Goal: Information Seeking & Learning: Learn about a topic

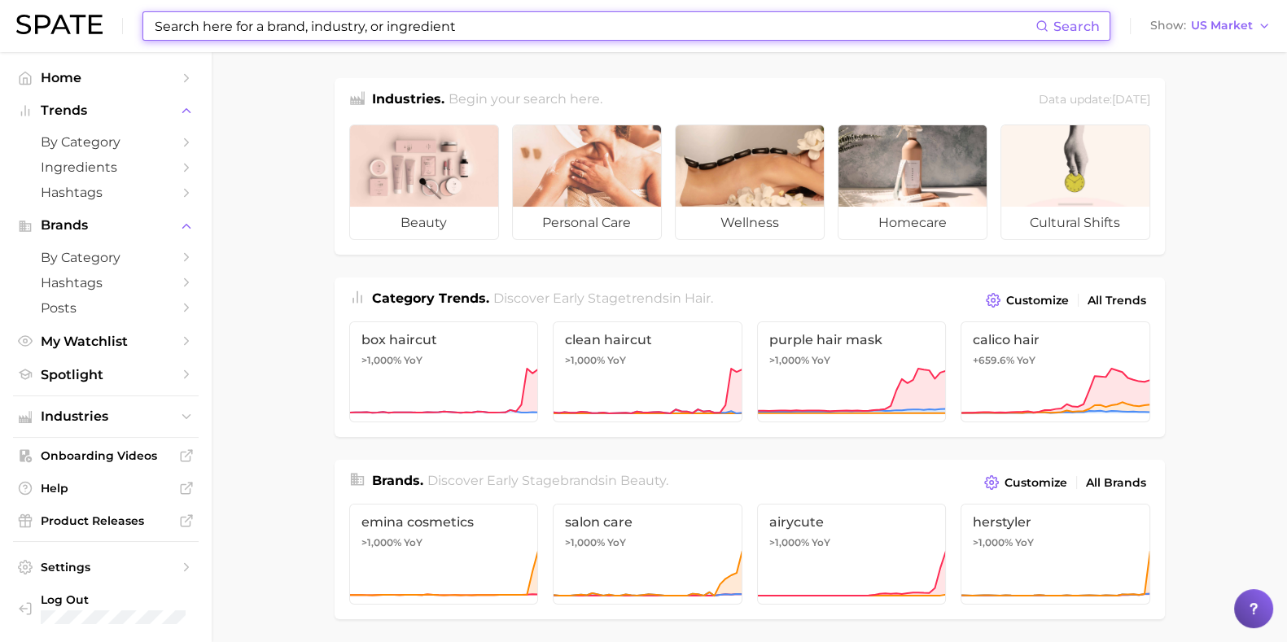
click at [370, 31] on input at bounding box center [594, 26] width 882 height 28
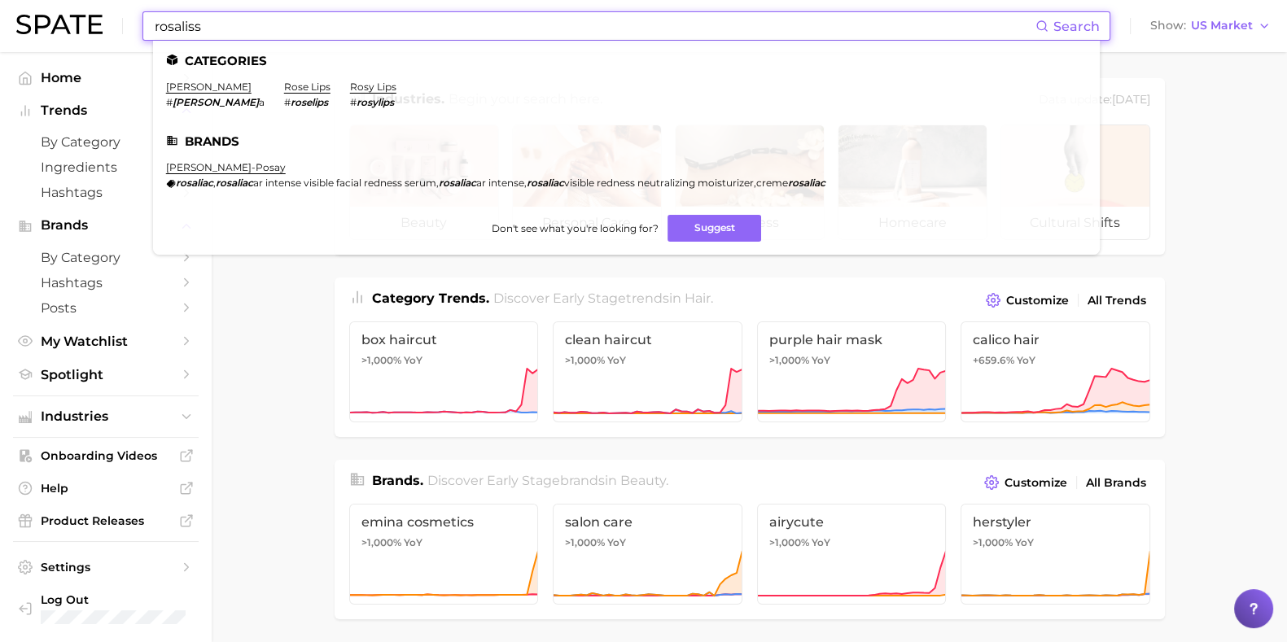
click at [887, 25] on input "rosaliss" at bounding box center [594, 26] width 882 height 28
click at [887, 26] on input "rosaliss" at bounding box center [594, 26] width 882 height 28
click at [206, 17] on input "rosaliss" at bounding box center [594, 26] width 882 height 28
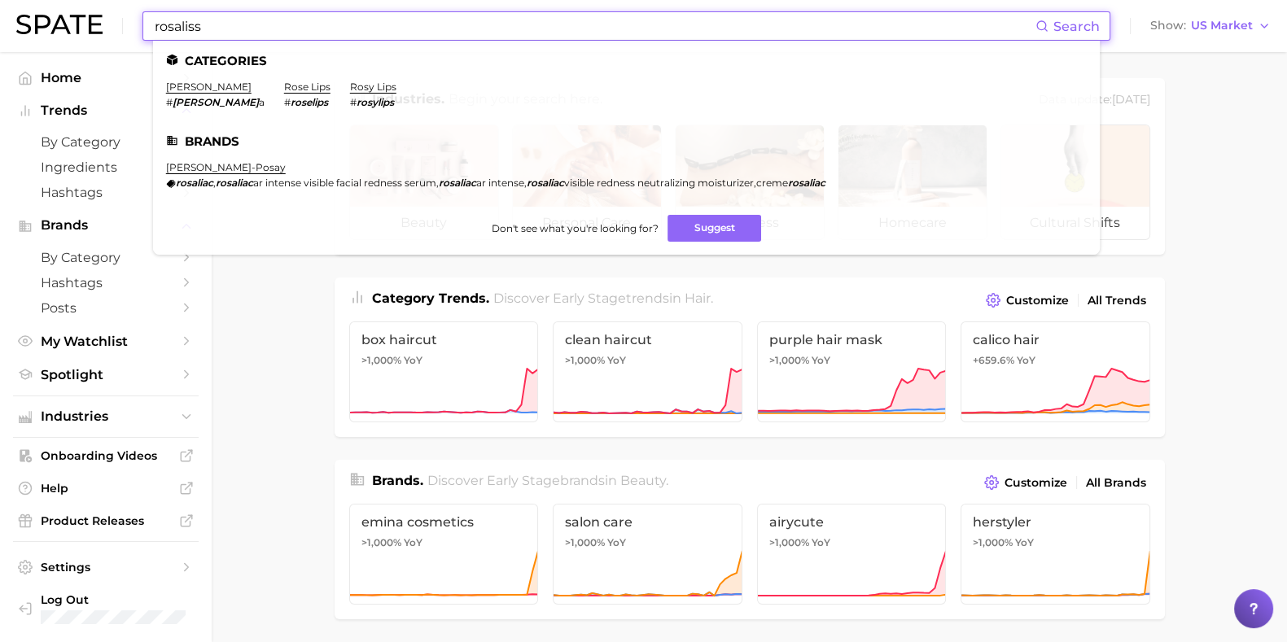
paste input "Rosa centifolia flower"
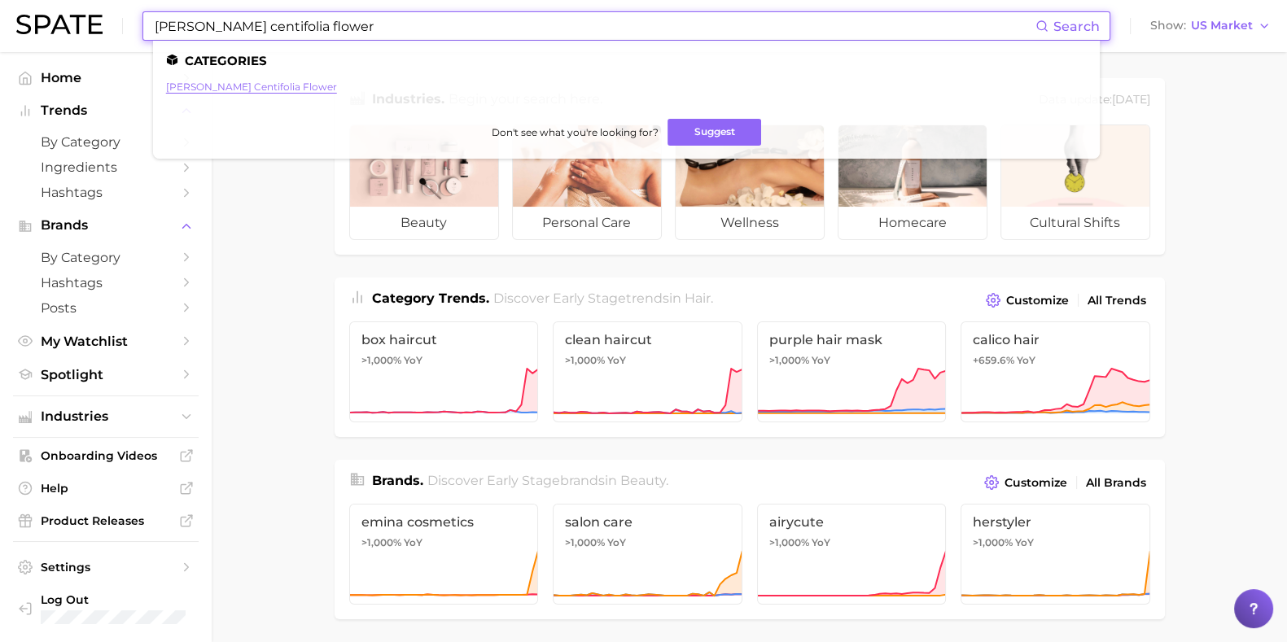
type input "Rosa centifolia flower"
click at [183, 90] on link "rosa centifolia flower" at bounding box center [251, 87] width 171 height 12
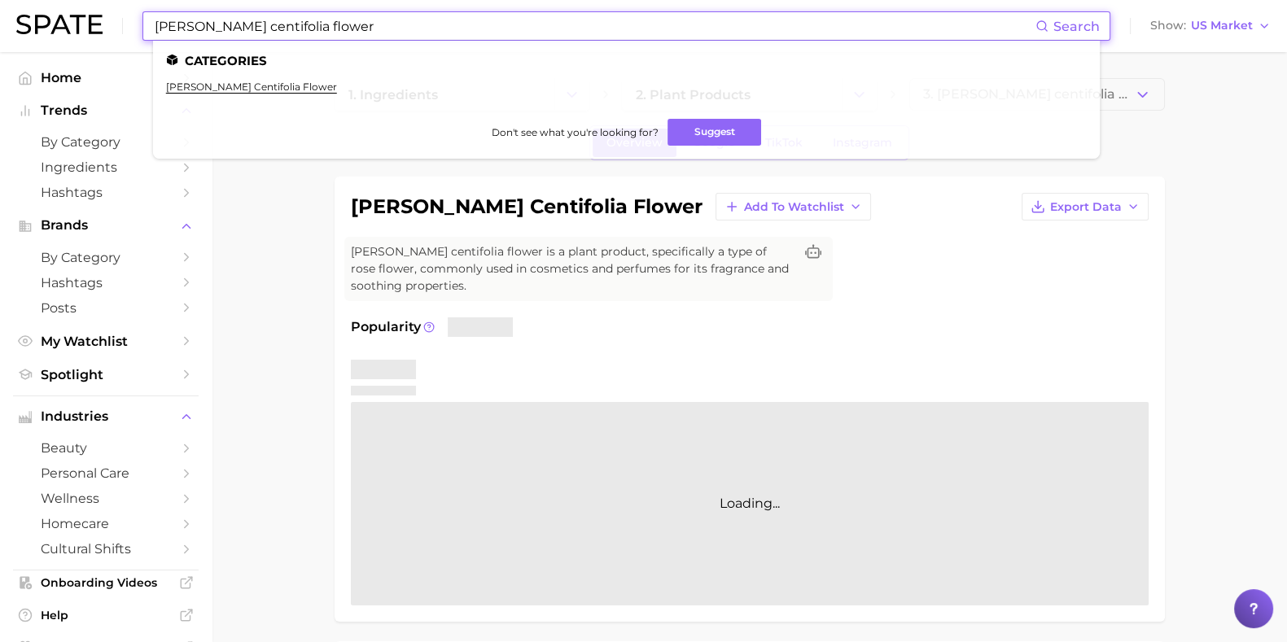
click at [191, 31] on input "Rosa centifolia flower" at bounding box center [594, 26] width 882 height 28
click at [190, 33] on input "Rosa centifolia flower" at bounding box center [594, 26] width 882 height 28
click at [186, 34] on input "Rosa centifolia flower" at bounding box center [594, 26] width 882 height 28
click at [183, 33] on input "Rosa centifolia flower" at bounding box center [594, 26] width 882 height 28
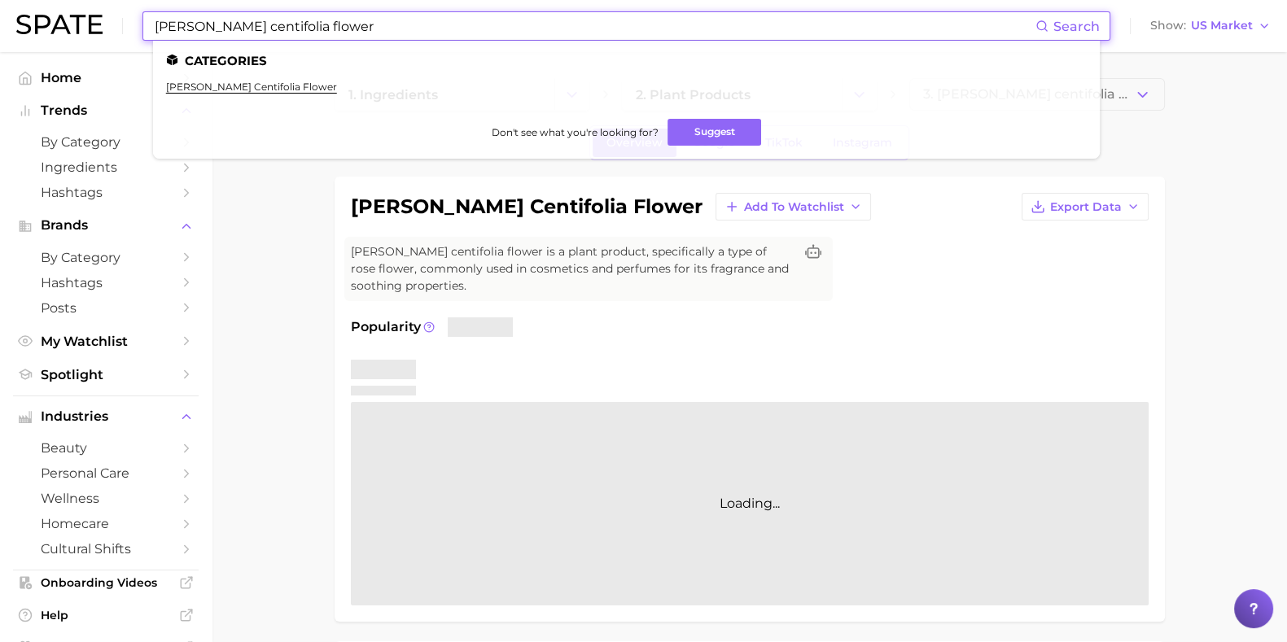
click at [183, 33] on input "Rosa centifolia flower" at bounding box center [594, 26] width 882 height 28
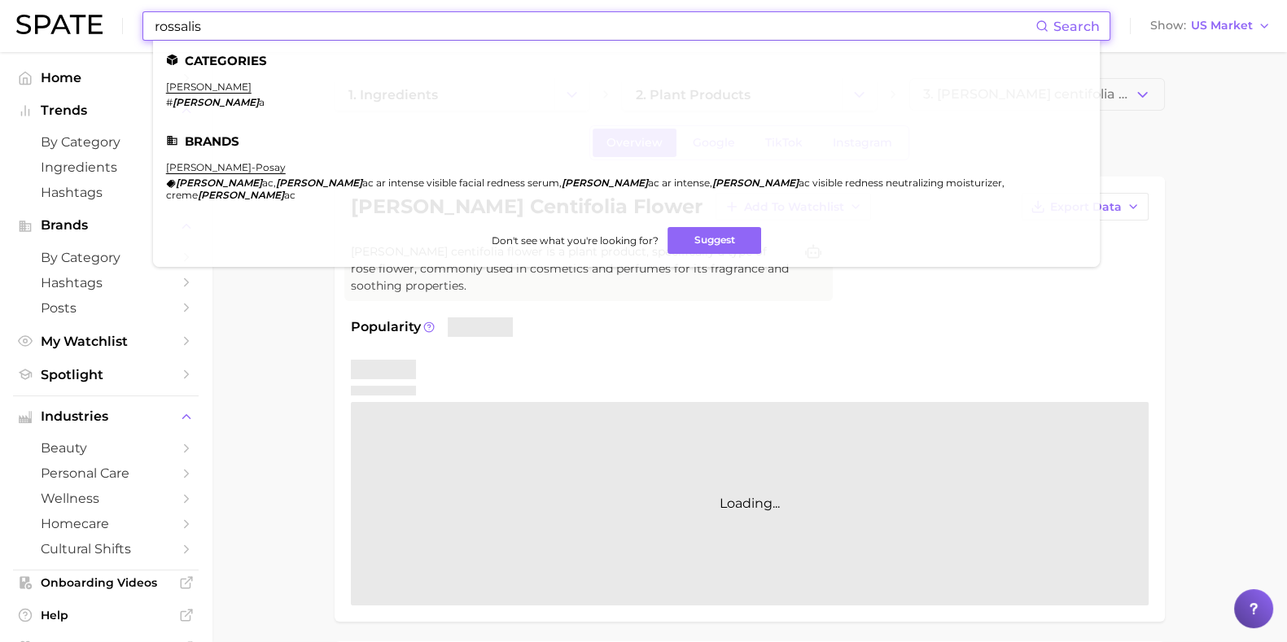
drag, startPoint x: 229, startPoint y: 28, endPoint x: 4, endPoint y: 20, distance: 224.8
click at [0, 22] on header "rossalis Search Categories rosalia # rosali a Brands la roche-posay rosali ac ,…" at bounding box center [643, 26] width 1287 height 52
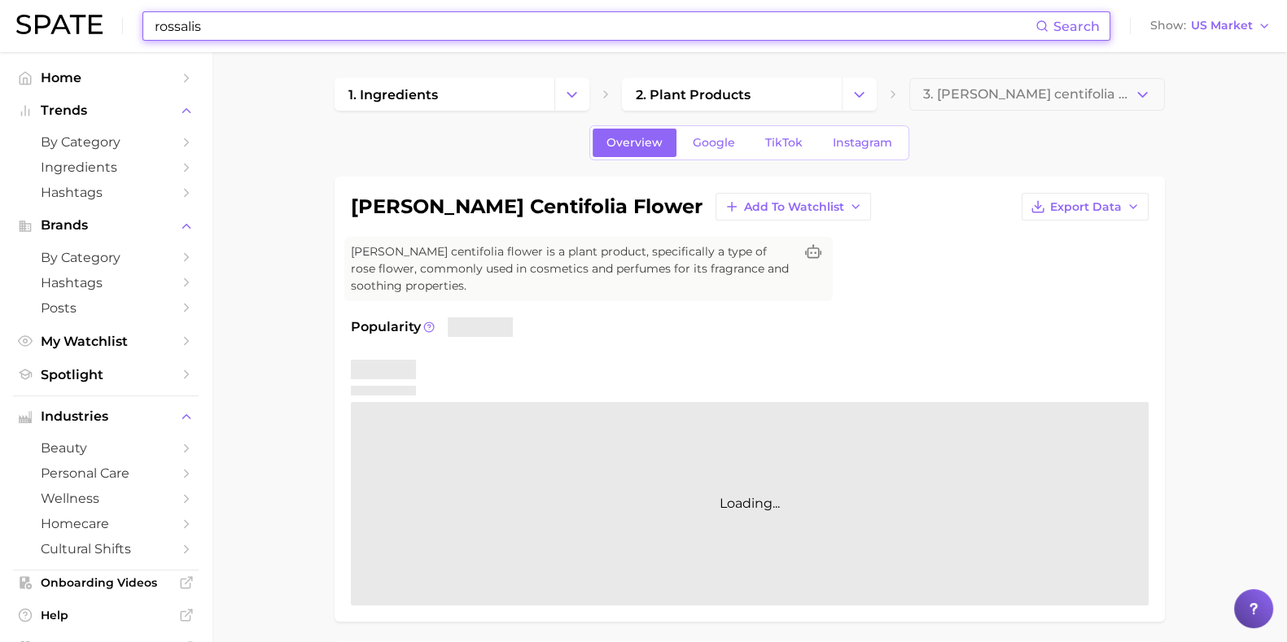
paste input "Rosalis"
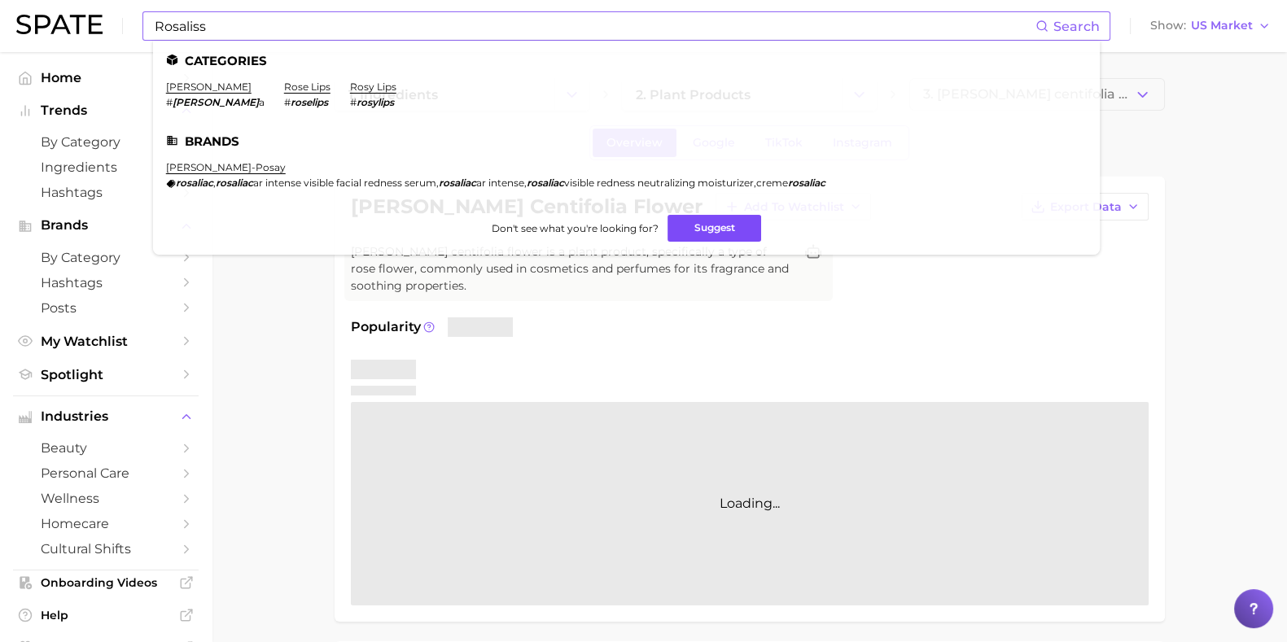
click at [696, 234] on button "Suggest" at bounding box center [715, 228] width 94 height 27
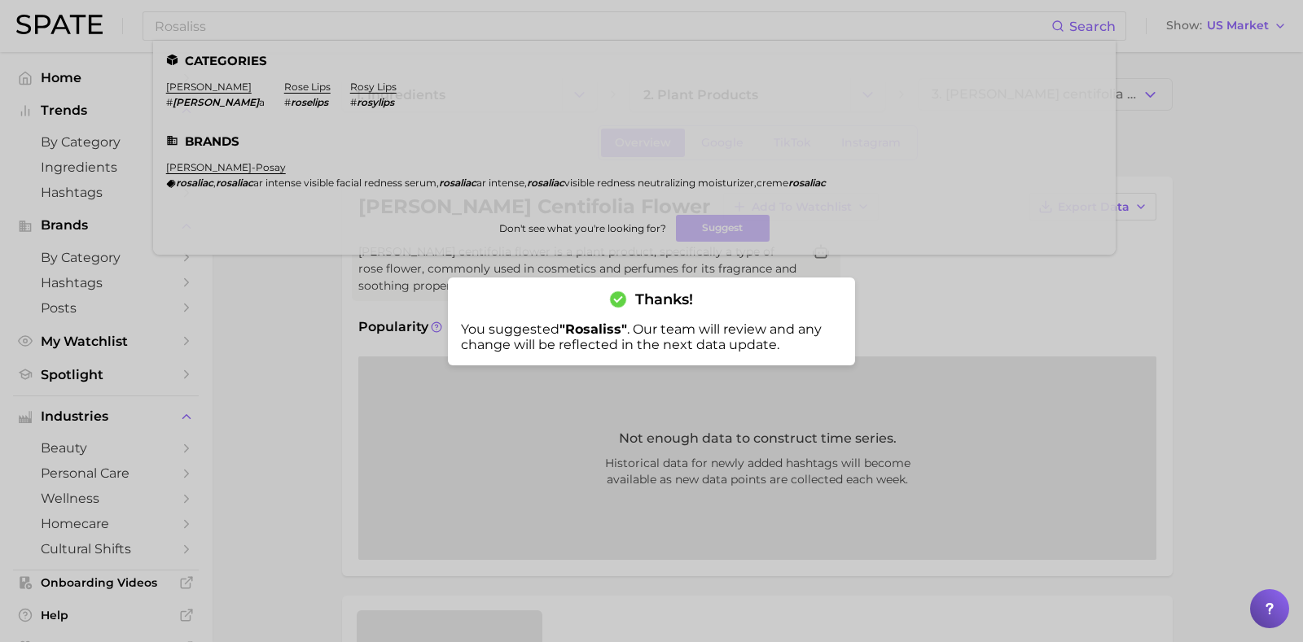
click at [180, 83] on div at bounding box center [651, 321] width 1303 height 642
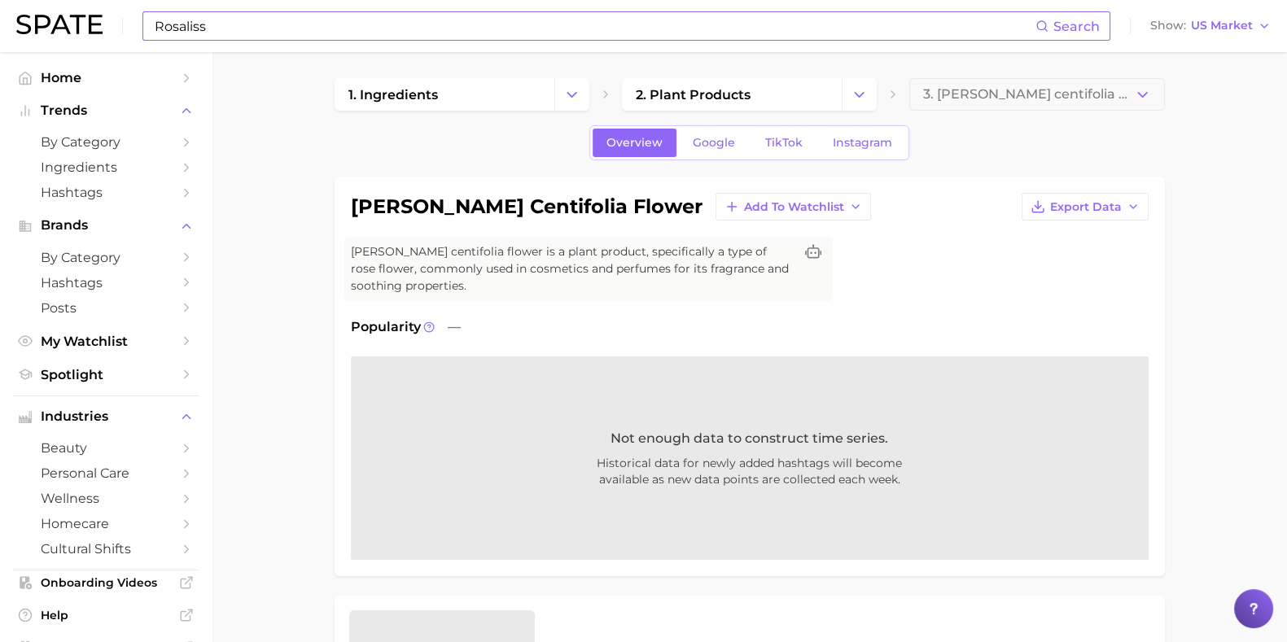
click at [197, 27] on input "Rosaliss" at bounding box center [594, 26] width 882 height 28
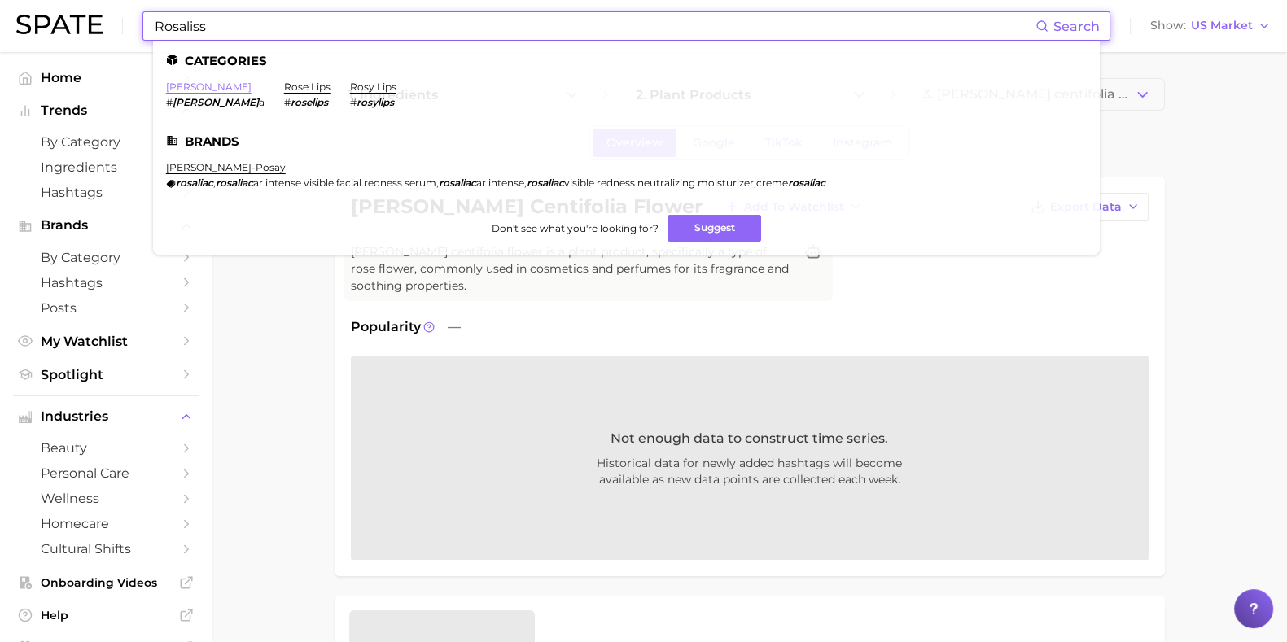
click at [182, 91] on link "rosalia" at bounding box center [208, 87] width 85 height 12
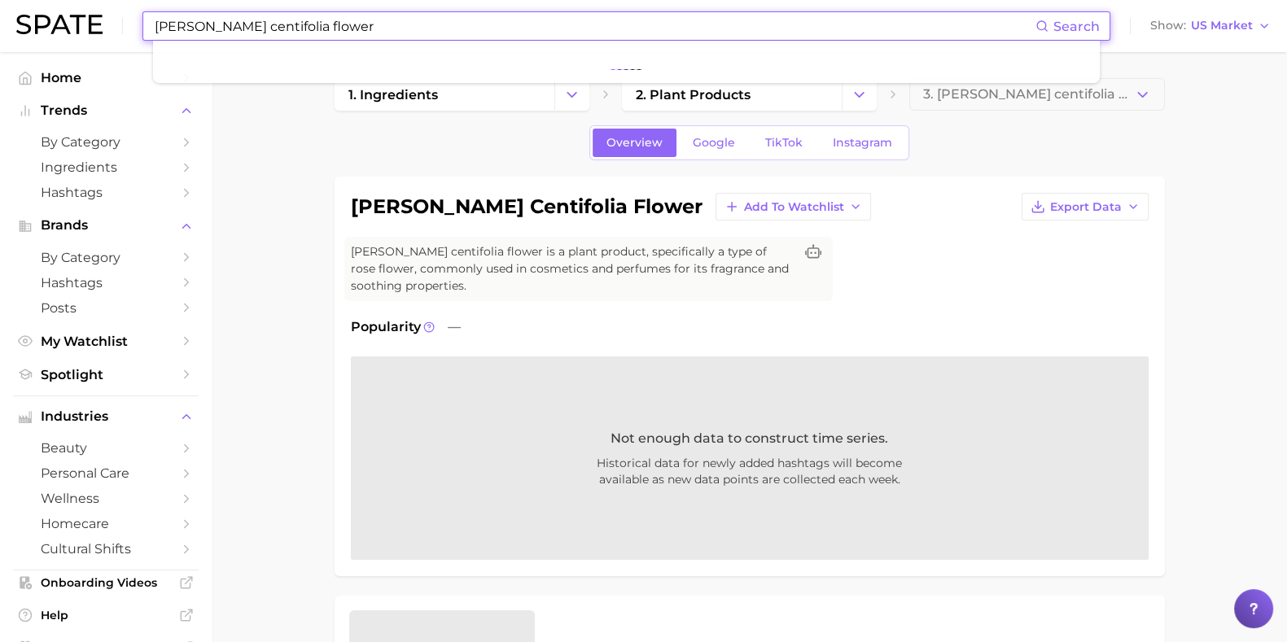
drag, startPoint x: 355, startPoint y: 33, endPoint x: 0, endPoint y: 0, distance: 356.5
click at [0, 0] on header "Rosa centifolia flower Search Show US Market" at bounding box center [643, 26] width 1287 height 52
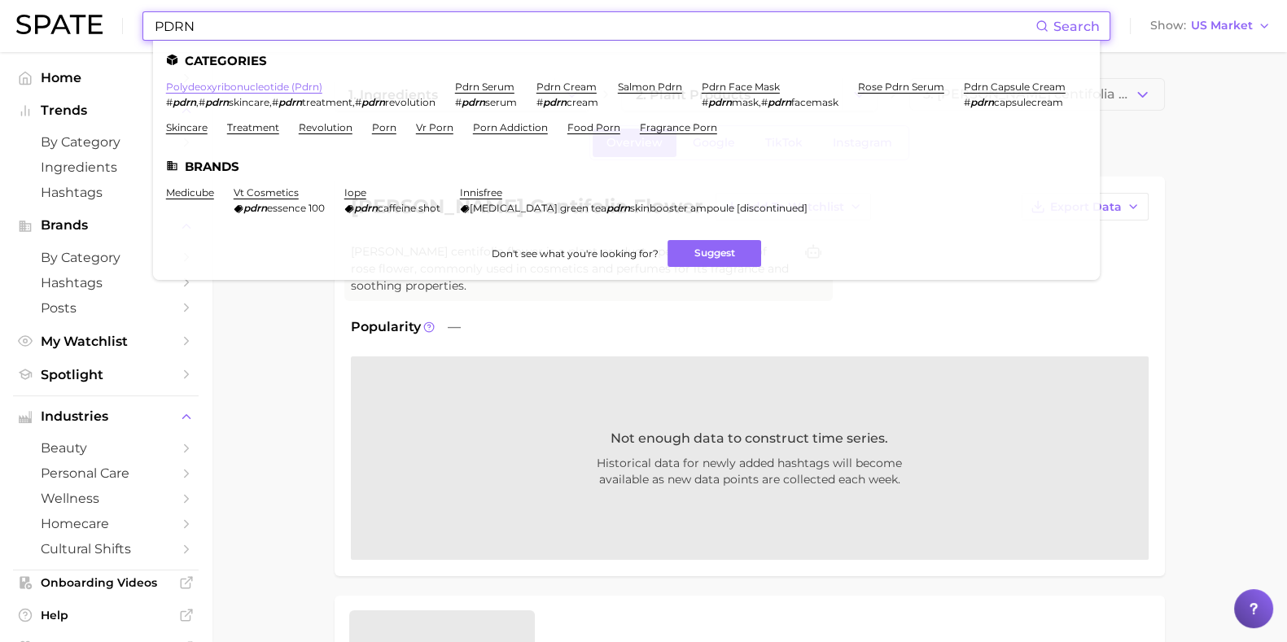
type input "PDRN"
click at [242, 88] on link "polydeoxyribonucleotide (pdrn)" at bounding box center [244, 87] width 156 height 12
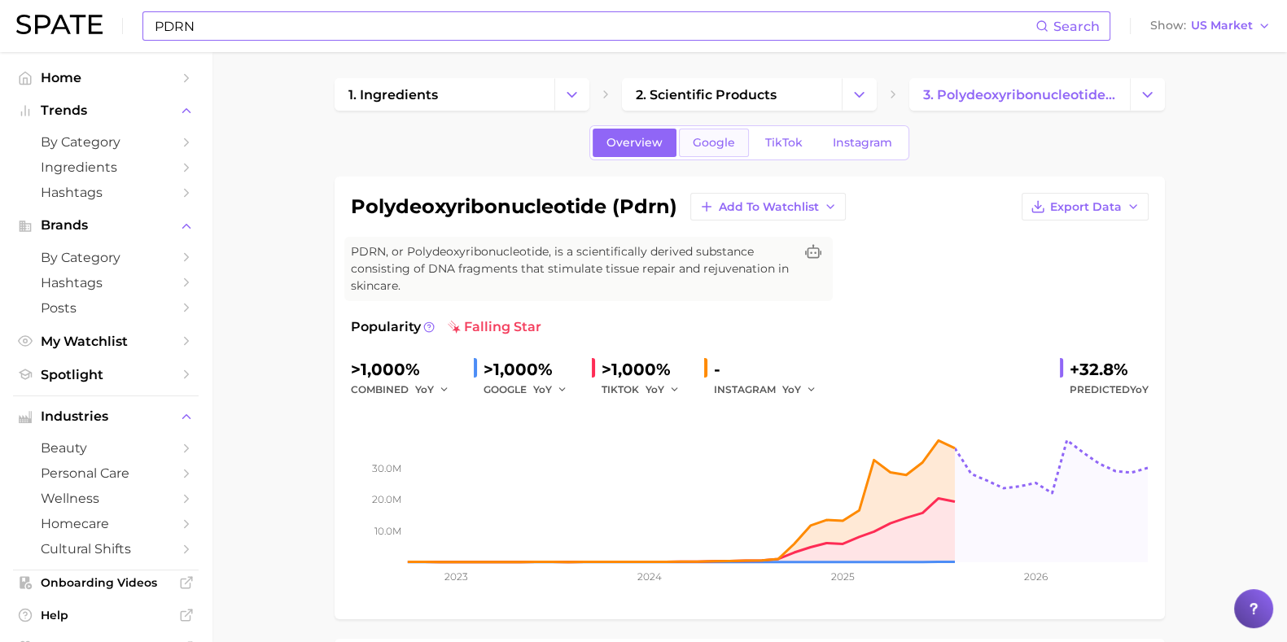
click at [725, 136] on link "Google" at bounding box center [714, 143] width 70 height 28
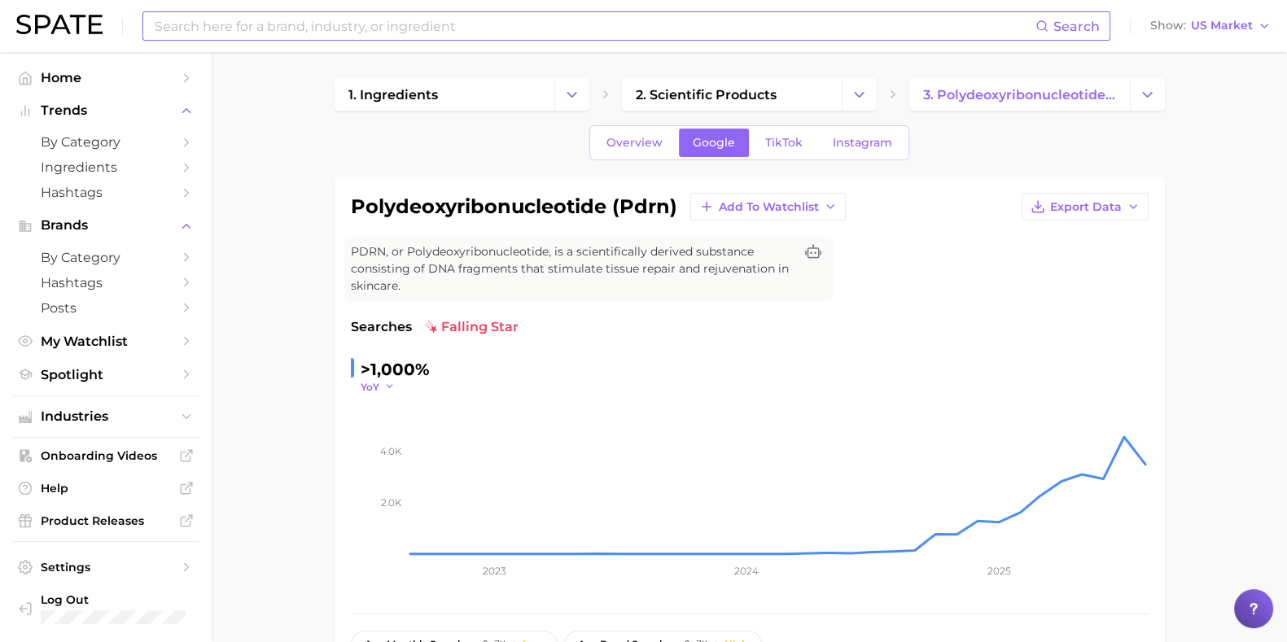
click at [387, 388] on icon "button" at bounding box center [389, 386] width 11 height 11
click at [366, 387] on span "YoY" at bounding box center [370, 387] width 19 height 14
click at [812, 147] on link "TikTok" at bounding box center [783, 143] width 65 height 28
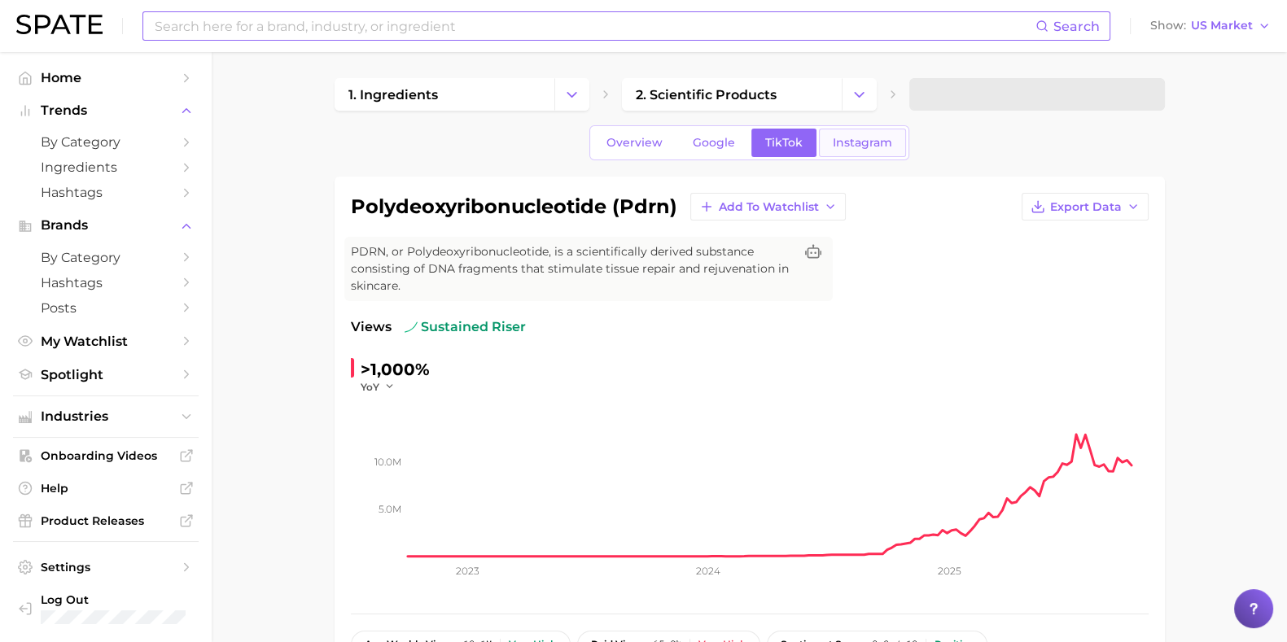
click at [854, 147] on span "Instagram" at bounding box center [862, 143] width 59 height 14
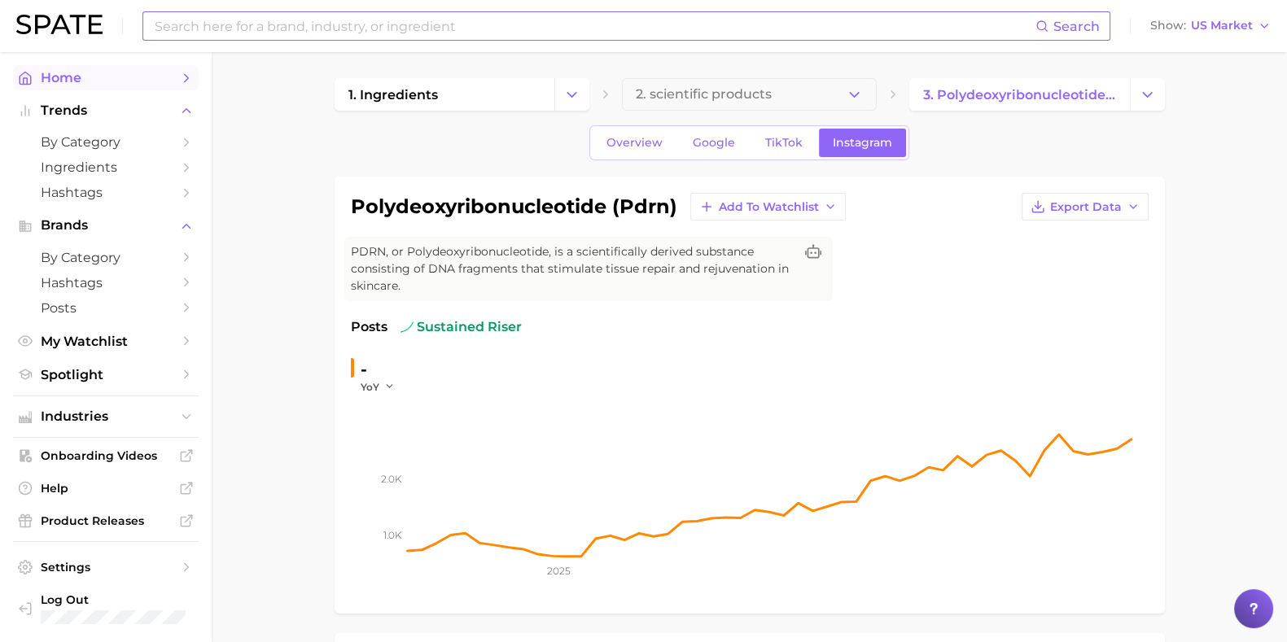
click at [96, 86] on link "Home" at bounding box center [106, 77] width 186 height 25
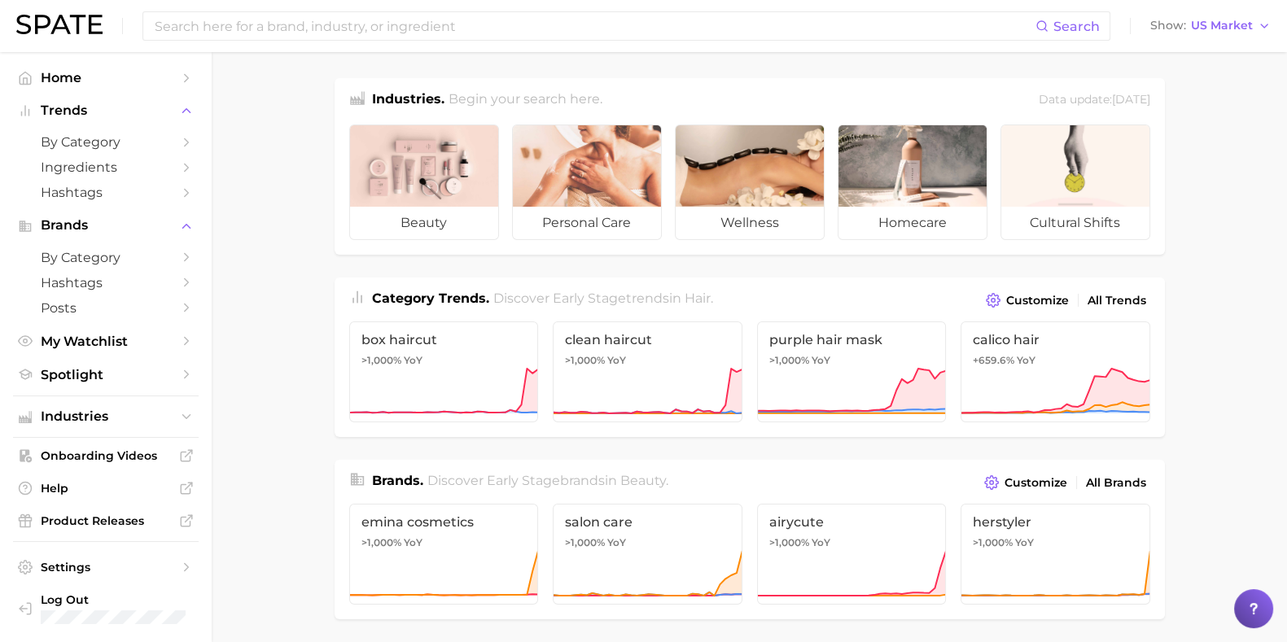
click at [388, 101] on h1 "Industries." at bounding box center [408, 101] width 72 height 22
click at [382, 101] on h1 "Industries." at bounding box center [408, 101] width 72 height 22
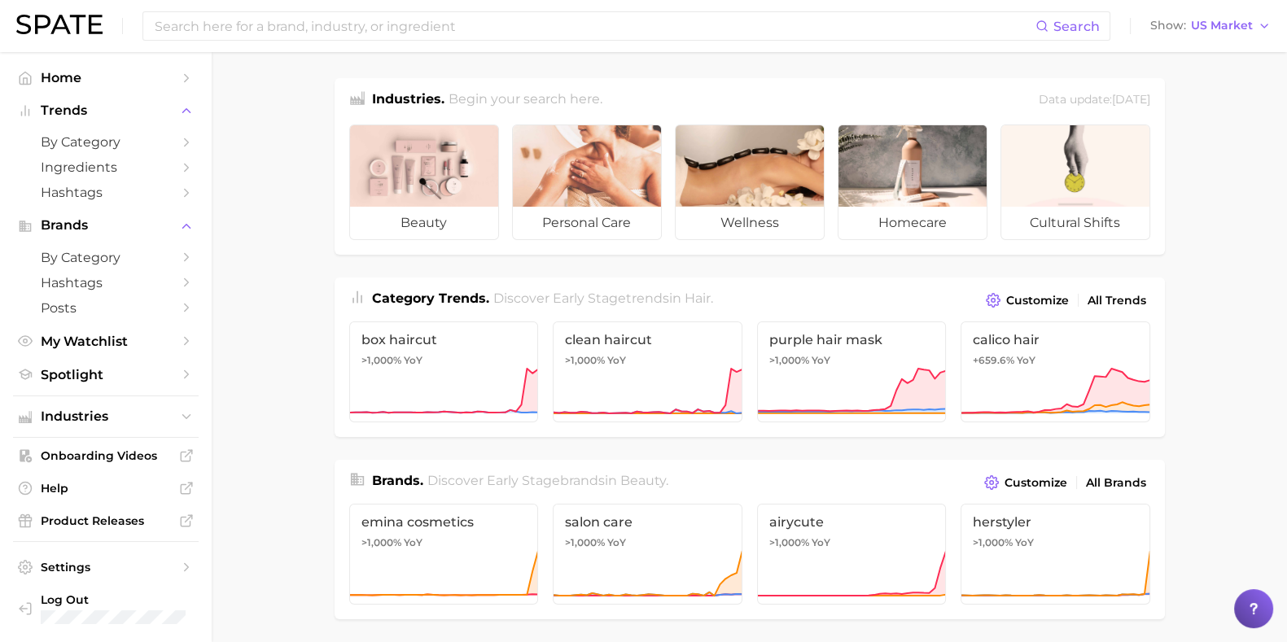
click at [574, 99] on h2 "Begin your search here." at bounding box center [526, 101] width 154 height 22
click at [688, 102] on div "Industries. Begin your search here. Data update: August 31st, 2025" at bounding box center [750, 94] width 830 height 33
drag, startPoint x: 688, startPoint y: 102, endPoint x: 667, endPoint y: 93, distance: 23.0
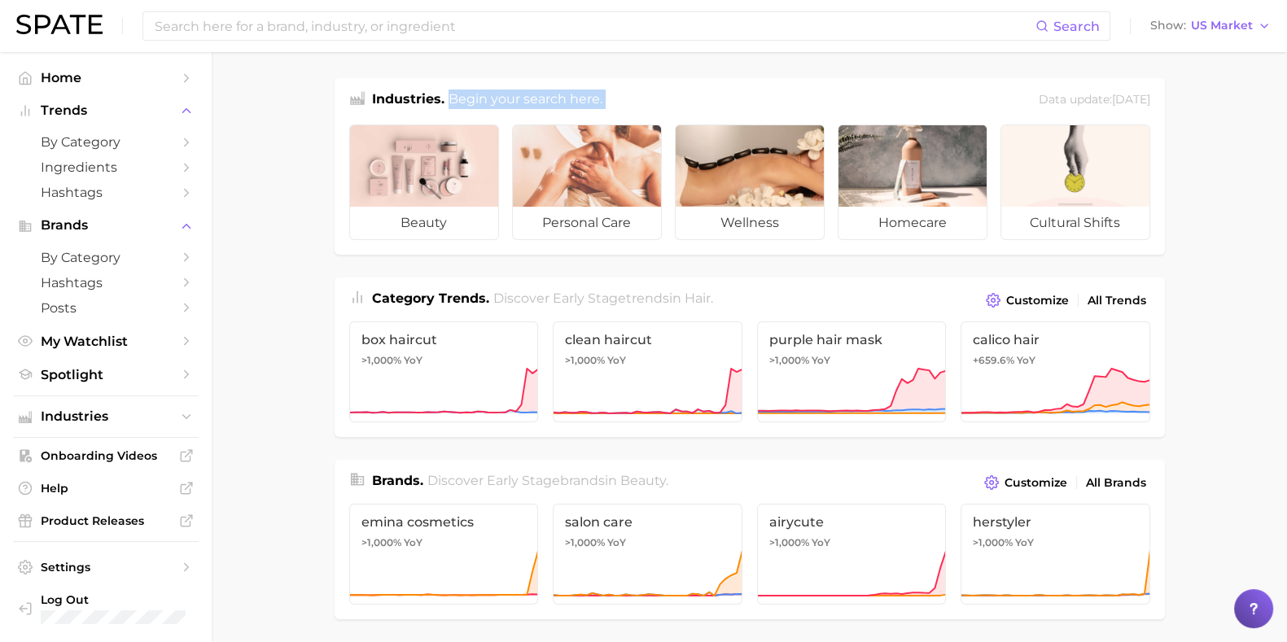
click at [667, 93] on div "Industries. Begin your search here. Data update: August 31st, 2025" at bounding box center [750, 94] width 830 height 33
click at [690, 87] on div "Industries. Begin your search here. Data update: August 31st, 2025" at bounding box center [750, 94] width 830 height 33
click at [687, 90] on div "Industries. Begin your search here. Data update: August 31st, 2025" at bounding box center [750, 94] width 830 height 33
